Goal: Check status: Check status

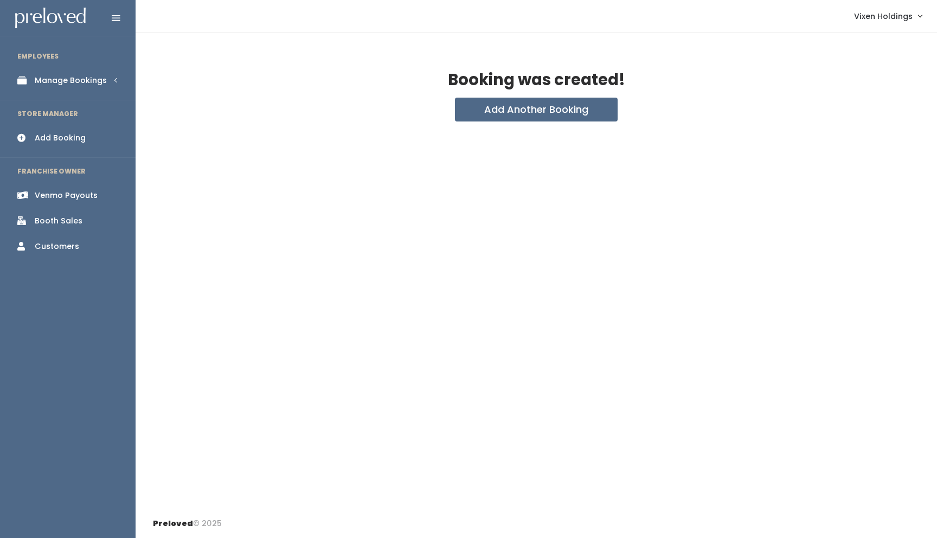
click at [66, 223] on div "Booth Sales" at bounding box center [59, 220] width 48 height 11
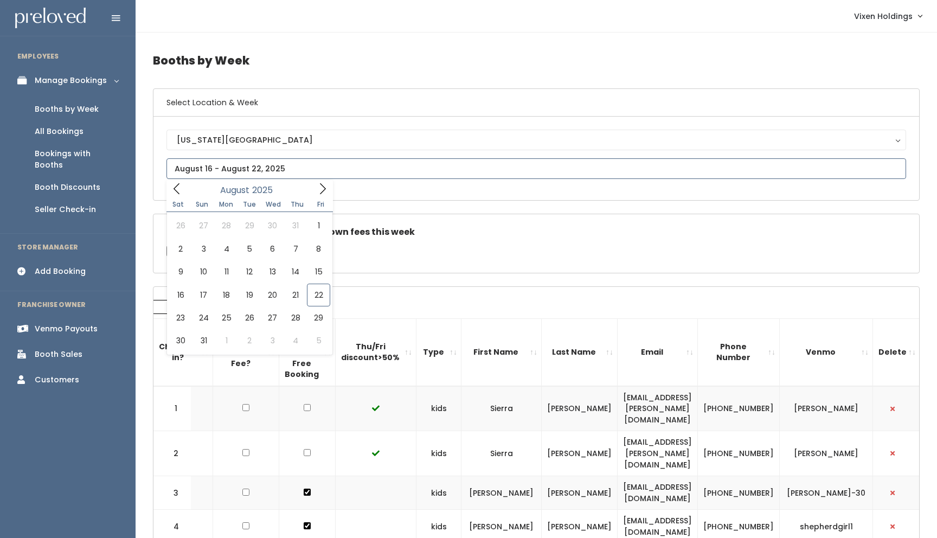
click at [233, 170] on input "text" at bounding box center [536, 168] width 740 height 21
type input "August 23 to August 29"
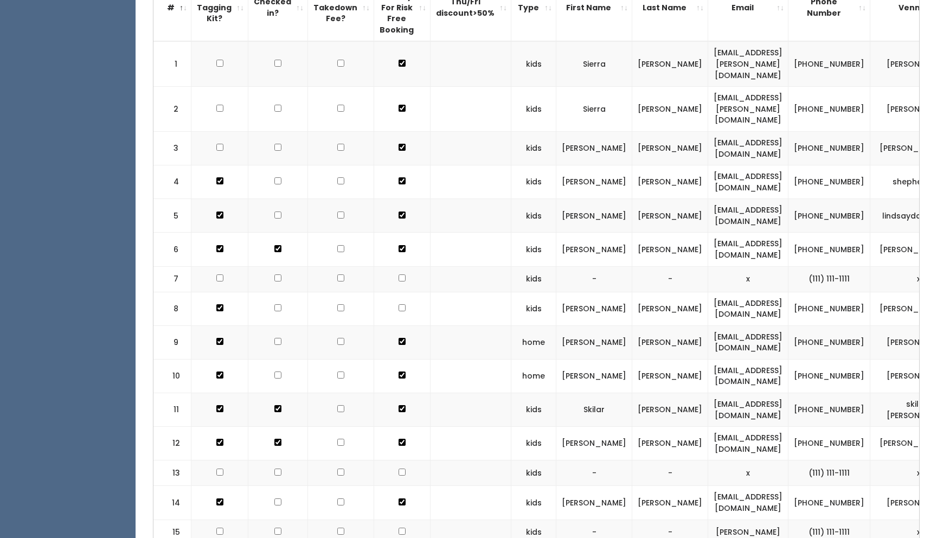
scroll to position [400, 0]
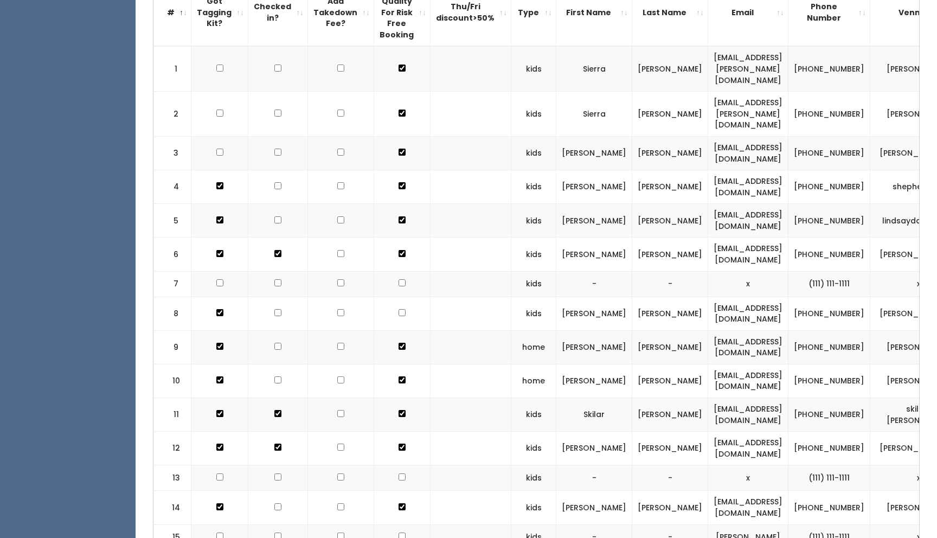
click at [216, 65] on input "checkbox" at bounding box center [219, 68] width 7 height 7
checkbox input "true"
click at [220, 110] on input "checkbox" at bounding box center [219, 113] width 7 height 7
checkbox input "true"
click at [220, 72] on input "checkbox" at bounding box center [219, 68] width 7 height 7
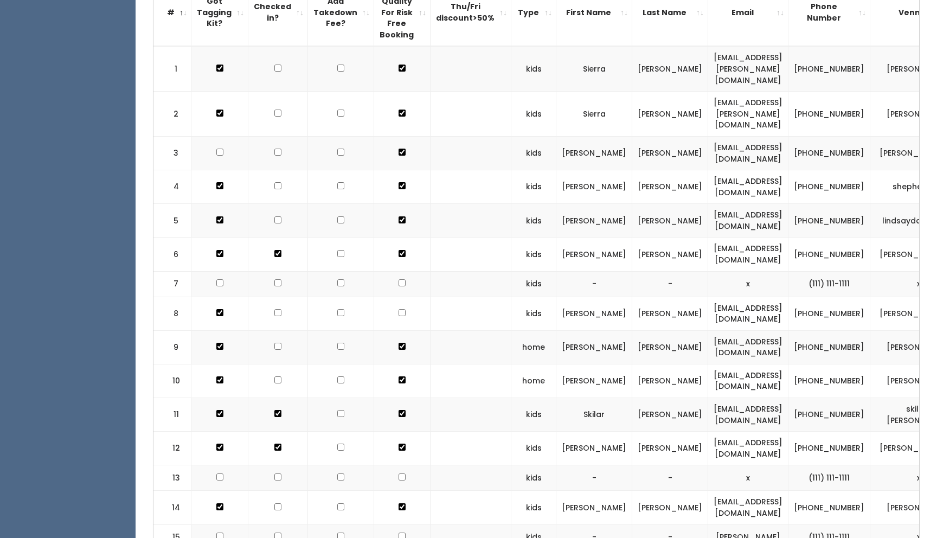
checkbox input "true"
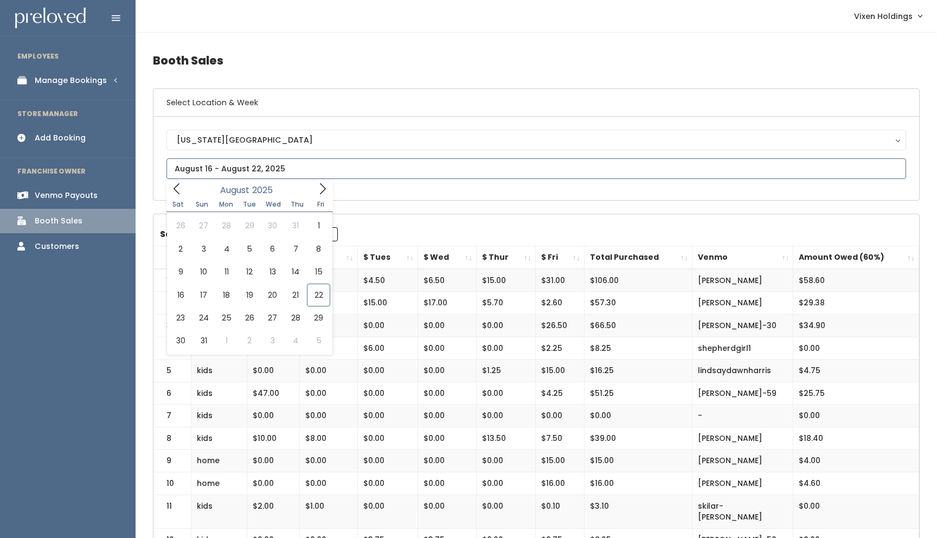
click at [246, 171] on input "text" at bounding box center [536, 168] width 740 height 21
type input "[DATE] to [DATE]"
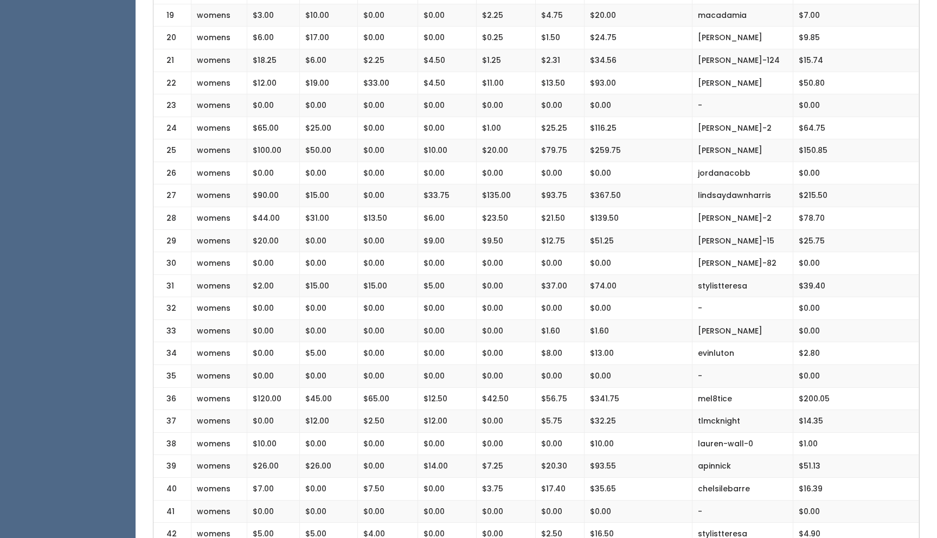
scroll to position [710, 0]
